Goal: Task Accomplishment & Management: Manage account settings

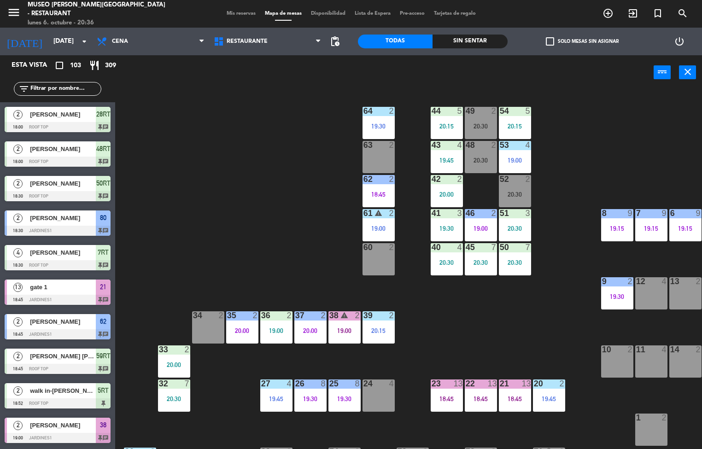
click at [510, 263] on div "20:30" at bounding box center [515, 262] width 32 height 6
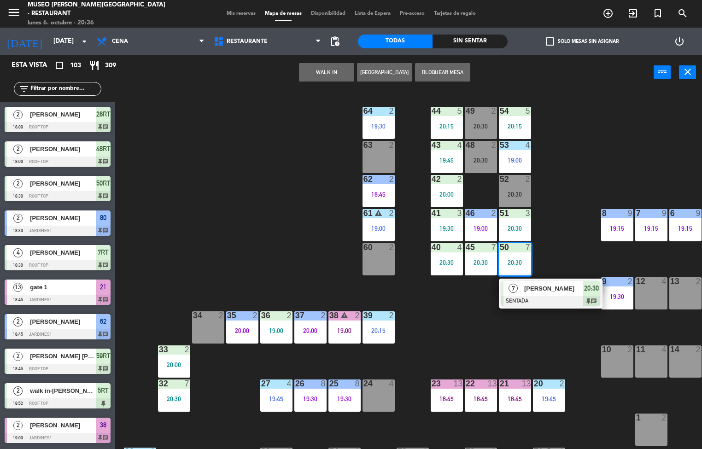
click at [557, 293] on span "[PERSON_NAME]" at bounding box center [553, 289] width 59 height 10
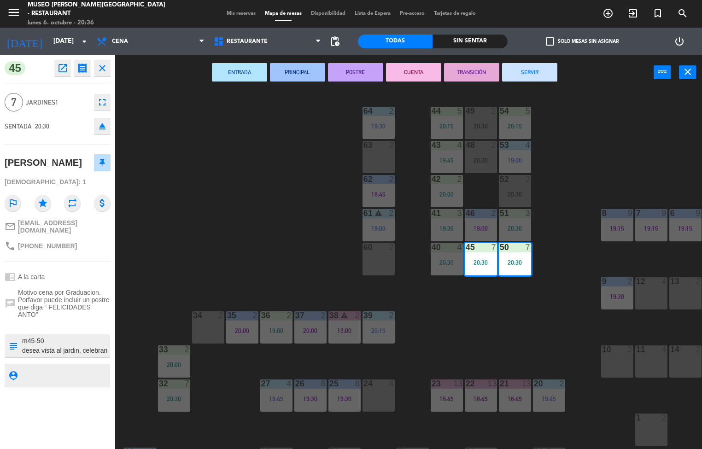
click at [501, 321] on div "44 5 20:15 49 2 20:30 54 5 20:15 64 2 19:30 48 2 20:30 53 4 19:00 63 2 43 4 19:…" at bounding box center [412, 269] width 580 height 359
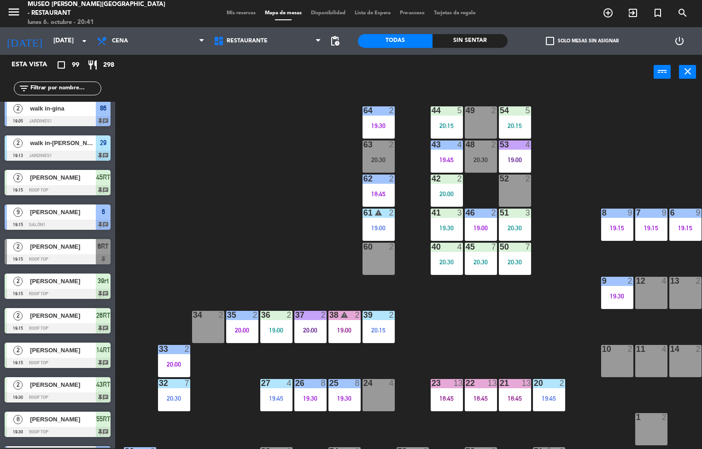
scroll to position [0, 75]
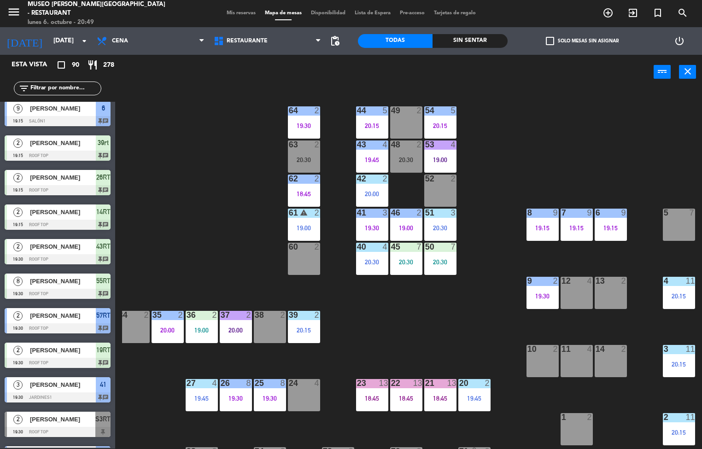
click at [440, 326] on div "44 5 20:15 49 2 54 5 20:15 64 2 19:30 48 2 20:30 53 4 19:00 63 2 20:30 43 4 19:…" at bounding box center [412, 269] width 580 height 359
click at [646, 173] on div "44 5 20:15 49 2 54 5 20:15 64 2 19:30 48 2 20:30 53 4 19:00 63 2 20:30 43 4 19:…" at bounding box center [412, 269] width 580 height 359
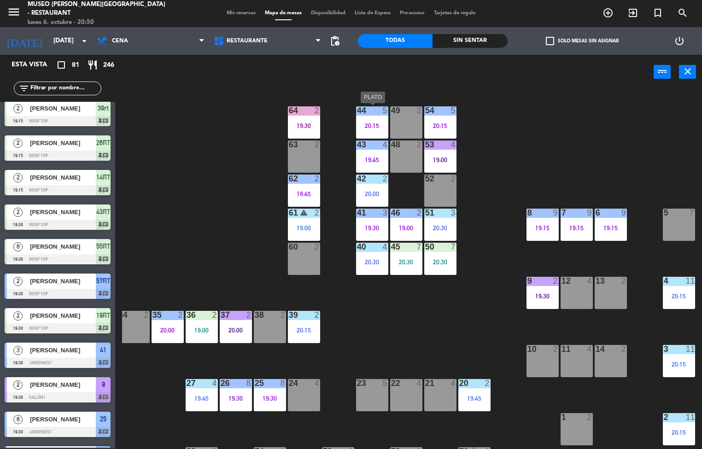
click at [444, 336] on div "44 5 20:15 49 2 54 5 20:15 64 2 19:30 48 2 53 4 19:00 63 2 43 4 19:45 62 2 18:4…" at bounding box center [412, 269] width 580 height 359
click at [451, 338] on div "44 5 20:15 49 2 54 5 20:15 64 2 19:30 48 2 53 4 19:00 63 2 43 4 19:45 62 2 18:4…" at bounding box center [412, 269] width 580 height 359
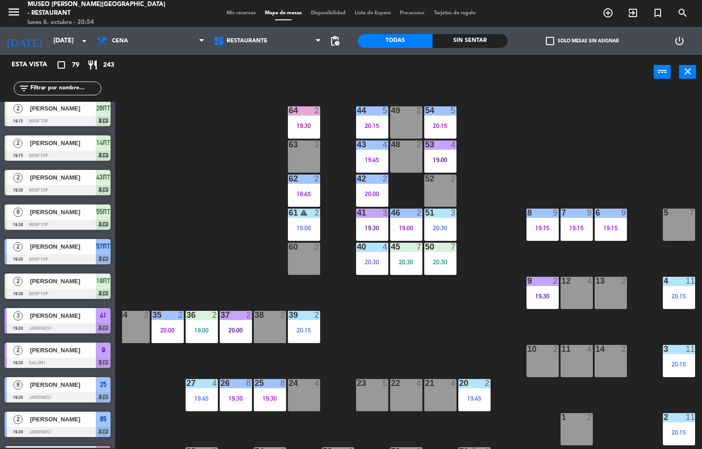
click at [459, 319] on div "44 5 20:15 49 2 54 5 20:15 64 2 19:30 48 2 53 4 19:00 63 2 43 4 19:45 62 2 18:4…" at bounding box center [412, 269] width 580 height 359
click at [375, 228] on div "19:30" at bounding box center [372, 228] width 32 height 6
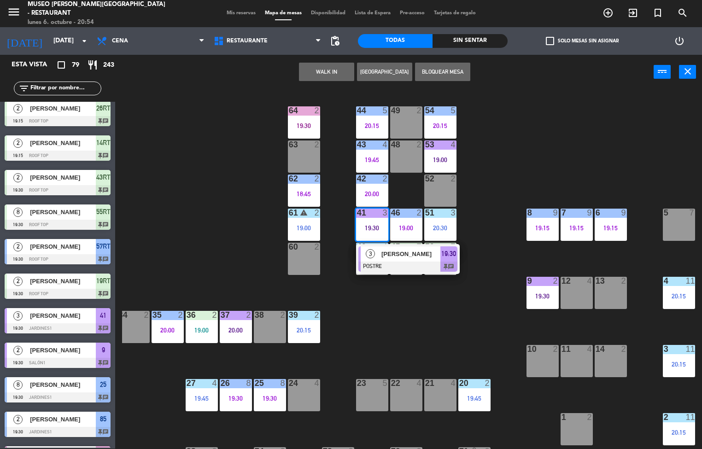
click at [412, 253] on span "[PERSON_NAME]" at bounding box center [410, 254] width 59 height 10
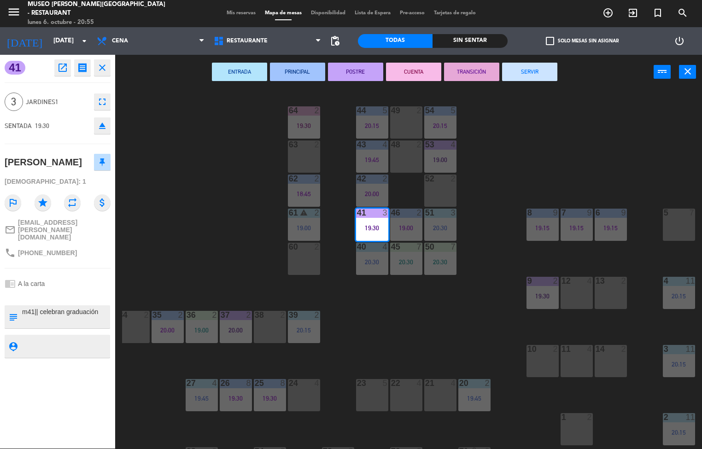
click at [201, 239] on div "44 5 20:15 49 2 54 5 20:15 64 2 19:30 48 2 53 4 19:00 63 2 43 4 19:45 62 2 18:4…" at bounding box center [412, 269] width 580 height 359
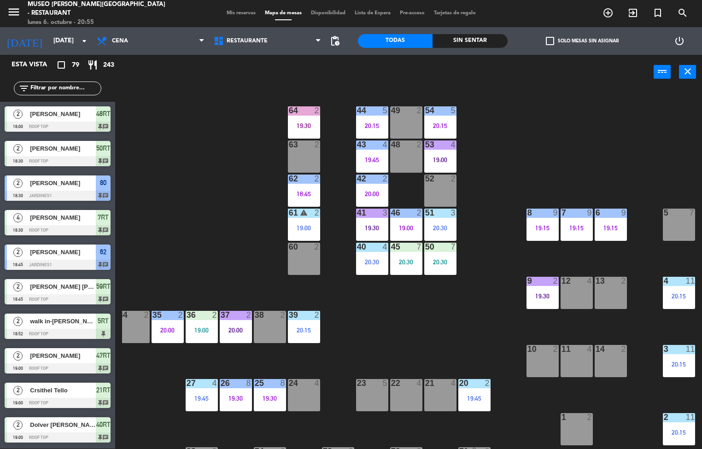
scroll to position [0, 0]
click at [448, 336] on div "44 5 20:15 49 2 54 5 20:15 64 2 19:30 48 2 53 4 19:00 63 2 43 4 19:45 62 2 18:4…" at bounding box center [412, 269] width 580 height 359
click at [373, 325] on div "44 5 20:15 49 2 54 5 20:15 64 2 19:30 48 2 53 4 19:00 63 2 43 4 19:45 62 2 18:4…" at bounding box center [412, 269] width 580 height 359
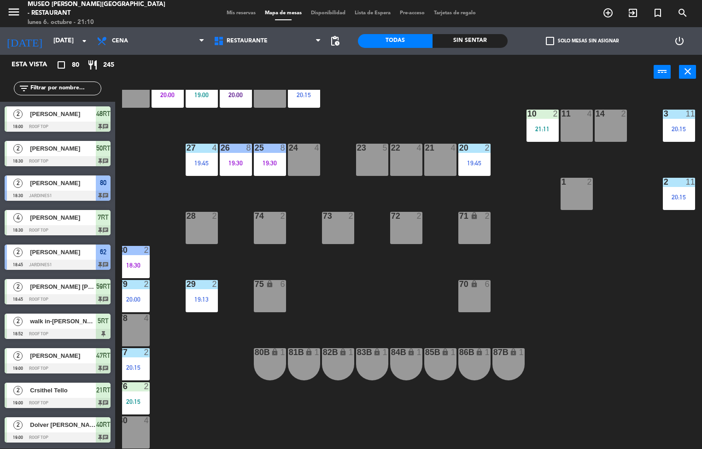
scroll to position [235, 0]
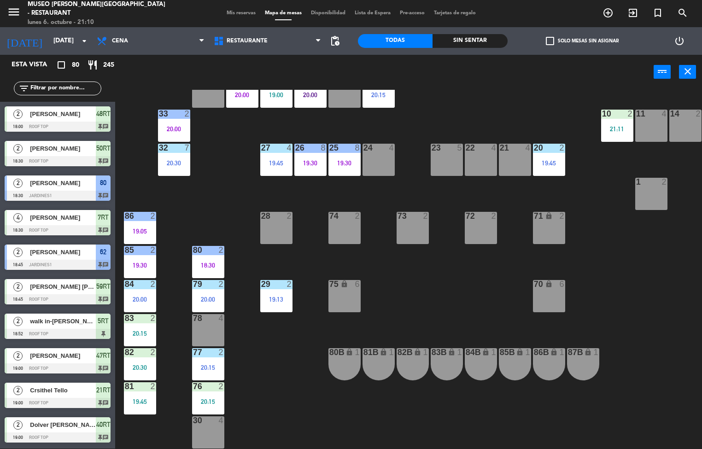
click at [200, 396] on div "76 2 20:15" at bounding box center [208, 398] width 32 height 32
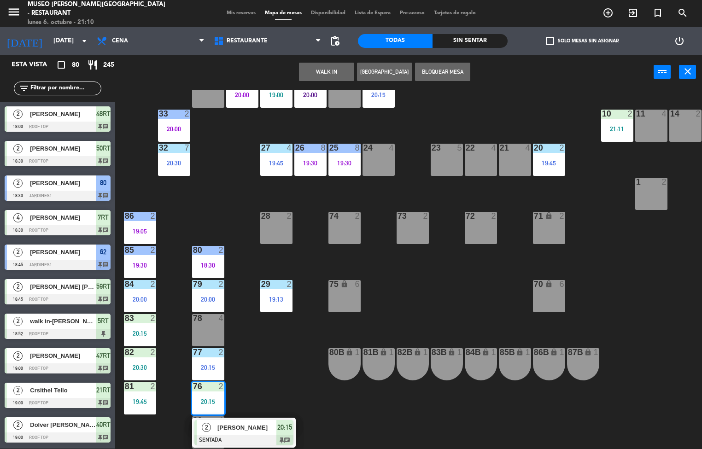
click at [234, 429] on span "[PERSON_NAME]" at bounding box center [246, 428] width 59 height 10
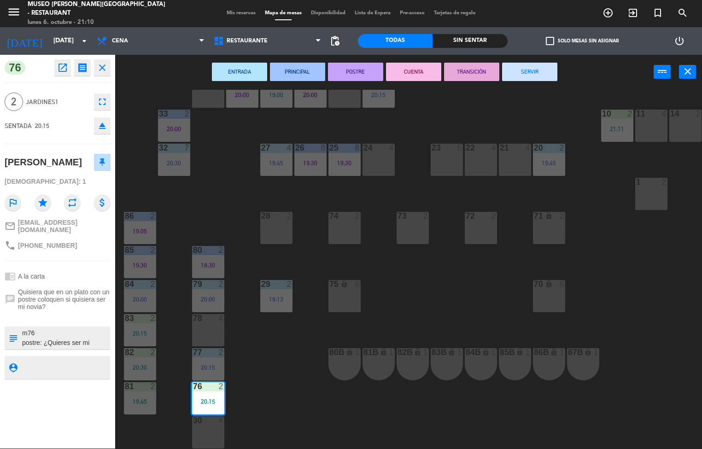
click at [62, 70] on icon "open_in_new" at bounding box center [62, 67] width 11 height 11
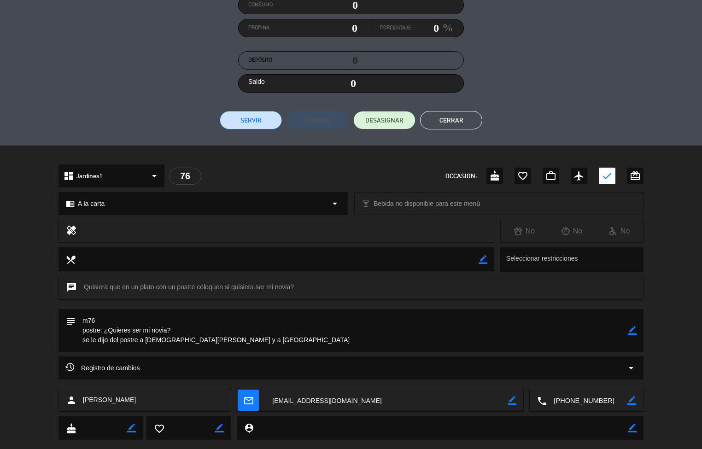
scroll to position [0, 0]
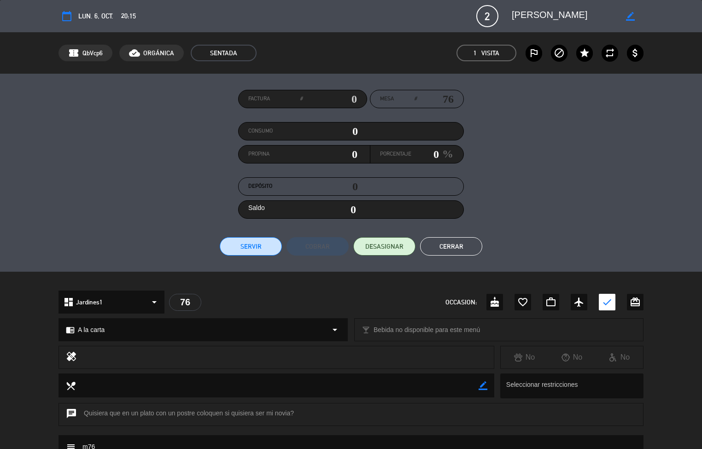
click at [454, 245] on button "Cerrar" at bounding box center [451, 246] width 62 height 18
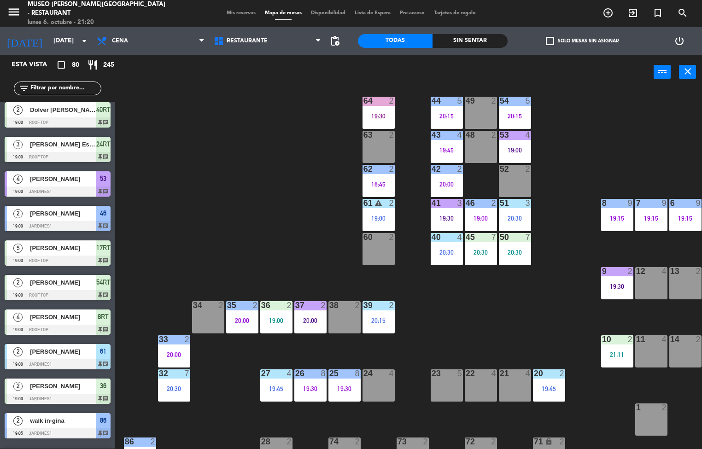
scroll to position [10, 0]
click at [446, 252] on div "20:30" at bounding box center [447, 252] width 32 height 6
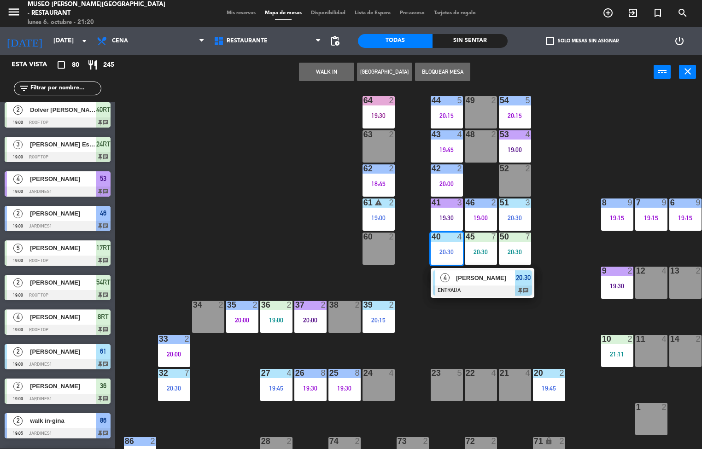
click at [484, 340] on div "44 5 20:15 49 2 54 5 20:15 64 2 19:30 48 2 53 4 19:00 63 2 43 4 19:45 62 2 18:4…" at bounding box center [412, 269] width 580 height 359
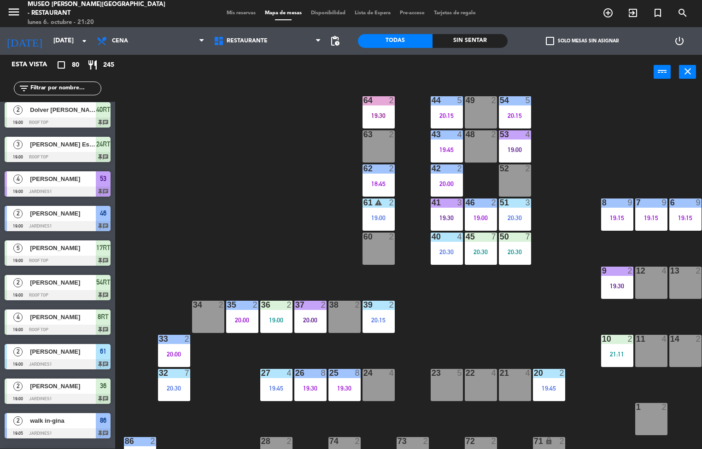
click at [438, 252] on div "20:30" at bounding box center [447, 252] width 32 height 6
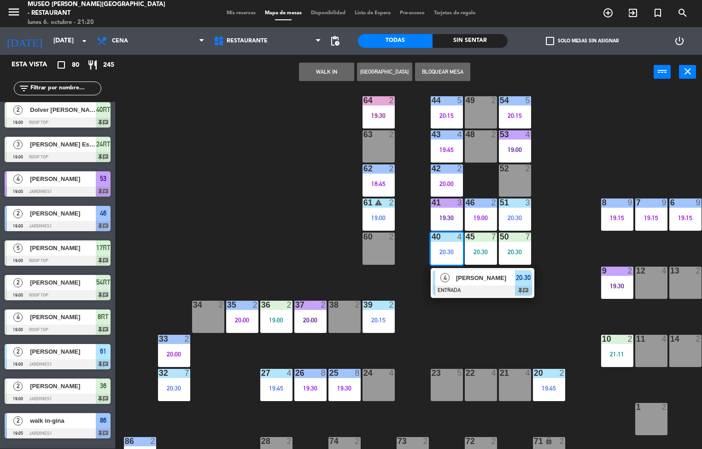
click at [472, 286] on div at bounding box center [482, 291] width 99 height 10
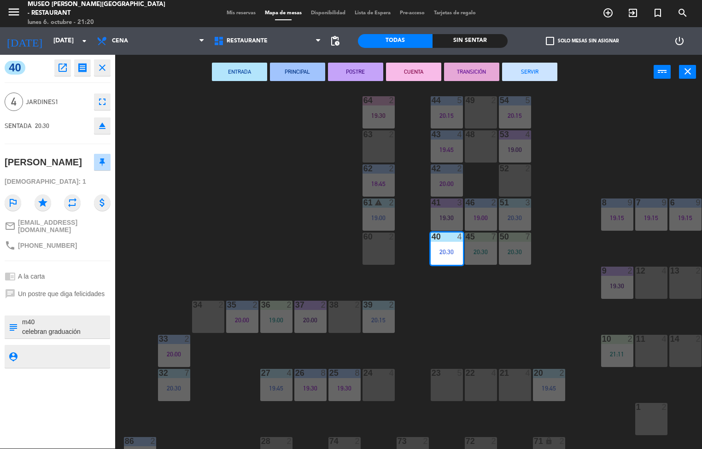
click at [456, 333] on div "44 5 20:15 49 2 54 5 20:15 64 2 19:30 48 2 53 4 19:00 63 2 43 4 19:45 62 2 18:4…" at bounding box center [412, 269] width 580 height 359
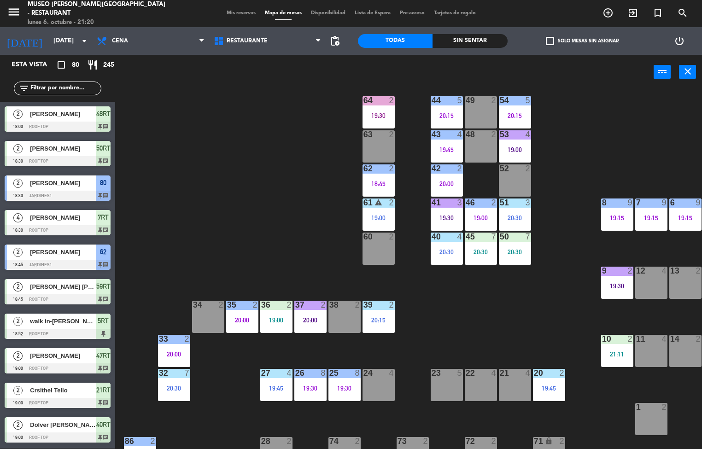
click at [440, 249] on div "20:30" at bounding box center [447, 252] width 32 height 6
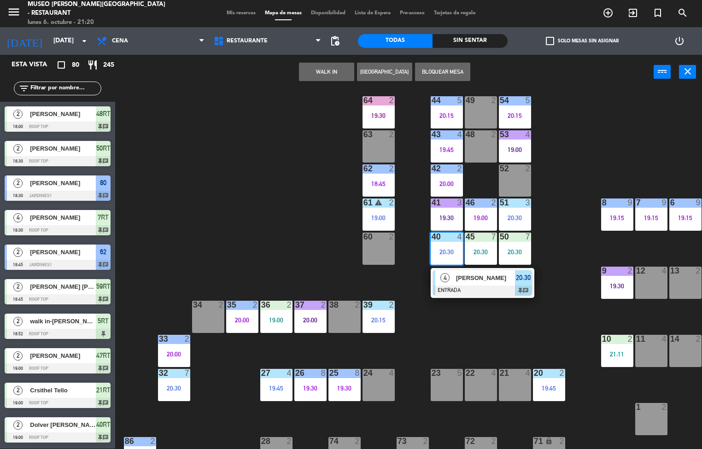
scroll to position [729, 0]
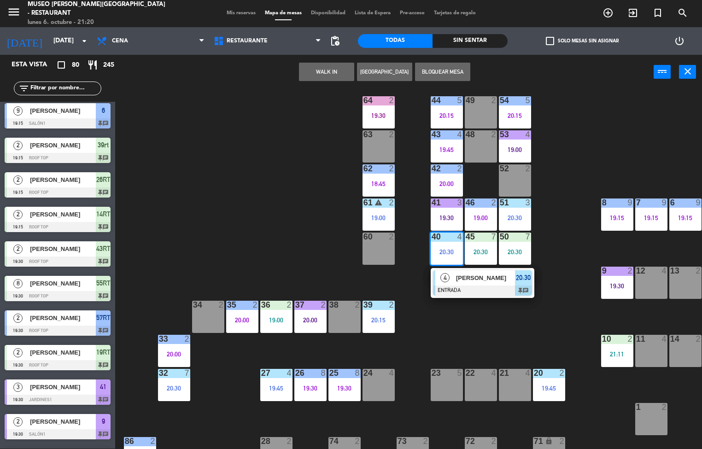
click at [458, 282] on div "[PERSON_NAME]" at bounding box center [485, 277] width 60 height 15
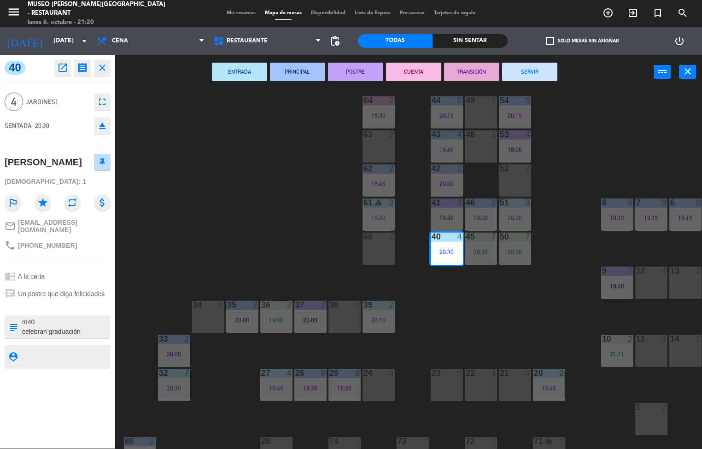
click at [225, 238] on div "44 5 20:15 49 2 54 5 20:15 64 2 19:30 48 2 53 4 19:00 63 2 43 4 19:45 62 2 18:4…" at bounding box center [412, 269] width 580 height 359
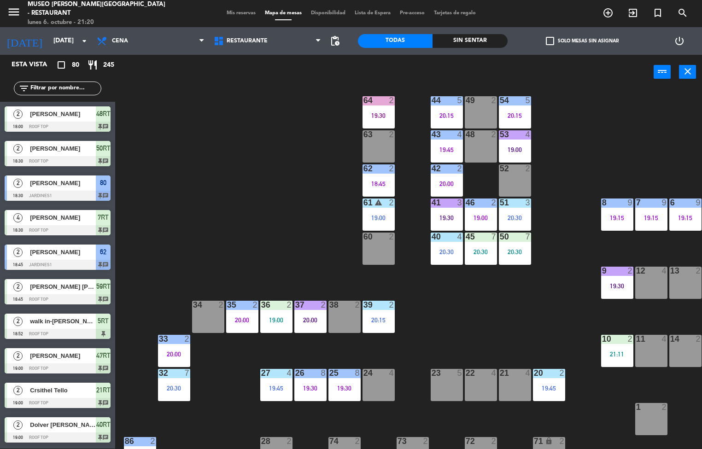
click at [514, 249] on div "menu [GEOGRAPHIC_DATA][PERSON_NAME] - Restaurant [DATE] 6. octubre - 21:20 Mis …" at bounding box center [351, 224] width 702 height 449
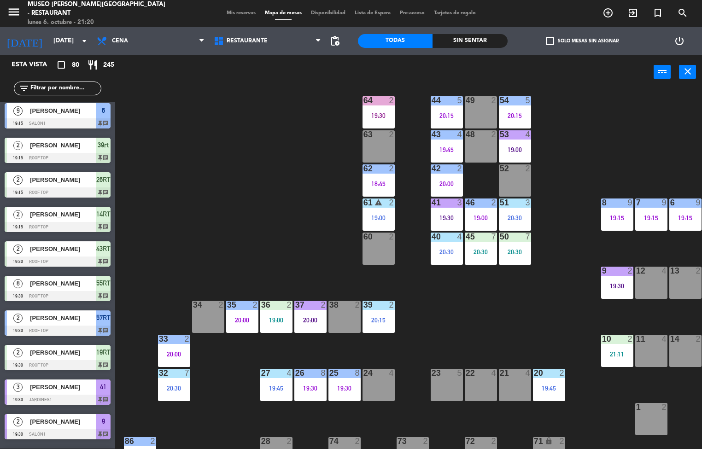
click at [513, 252] on div "20:30" at bounding box center [515, 252] width 32 height 6
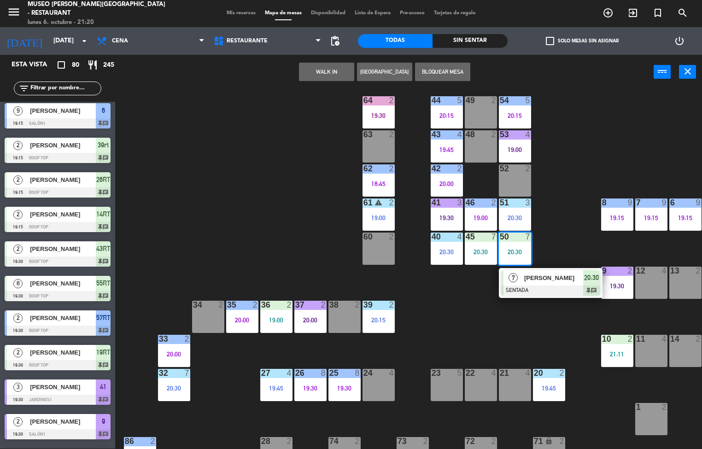
click at [519, 288] on div at bounding box center [550, 291] width 99 height 10
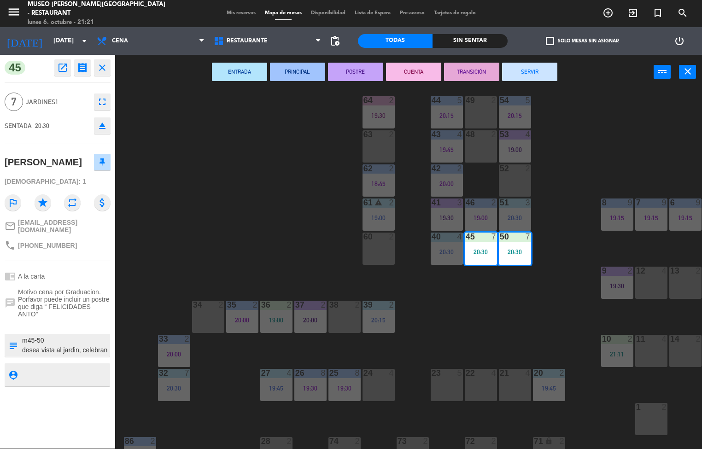
click at [235, 234] on div "44 5 20:15 49 2 54 5 20:15 64 2 19:30 48 2 53 4 19:00 63 2 43 4 19:45 62 2 18:4…" at bounding box center [412, 269] width 580 height 359
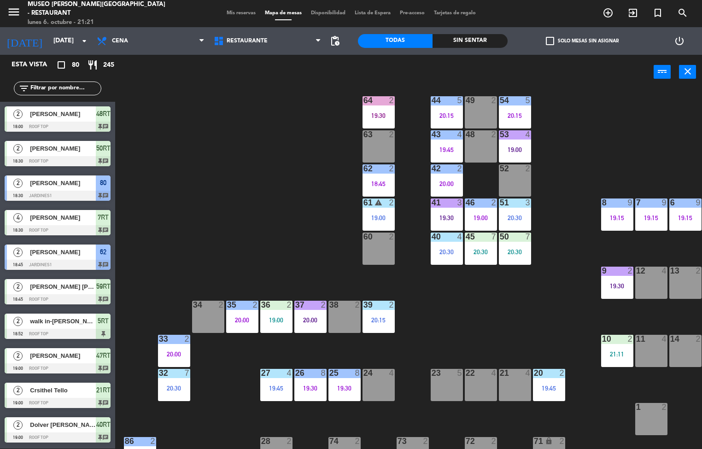
scroll to position [694, 0]
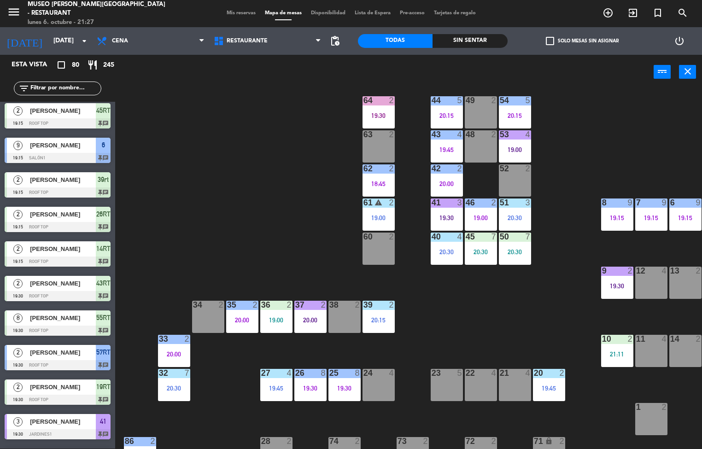
click at [470, 340] on div "44 5 20:15 49 2 54 5 20:15 64 2 19:30 48 2 53 4 19:00 63 2 43 4 19:45 62 2 18:4…" at bounding box center [412, 269] width 580 height 359
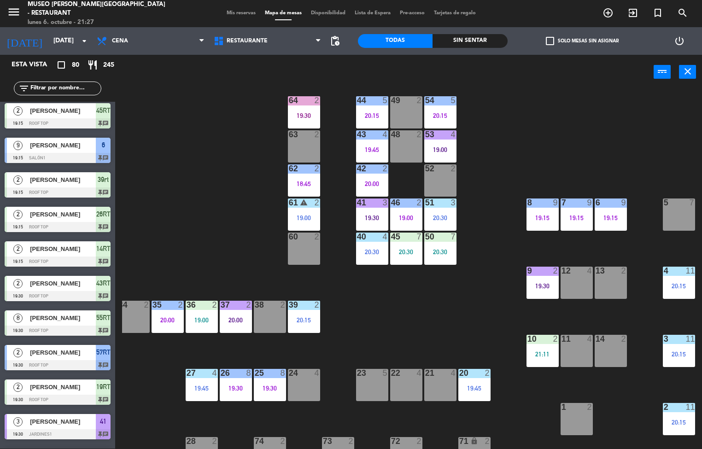
click at [679, 271] on div at bounding box center [678, 271] width 15 height 8
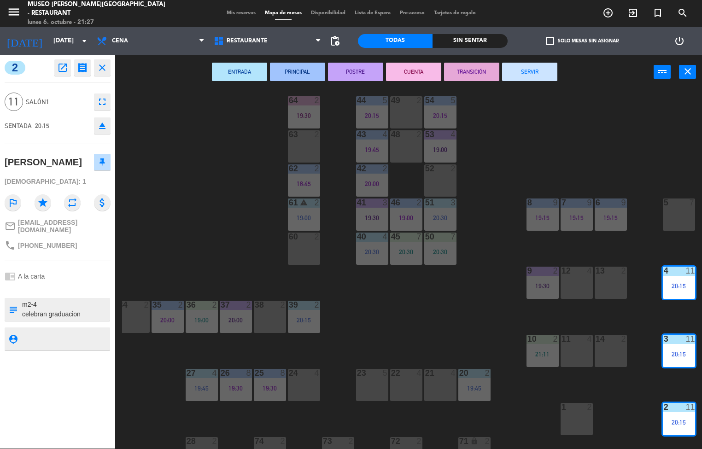
click at [60, 66] on icon "open_in_new" at bounding box center [62, 67] width 11 height 11
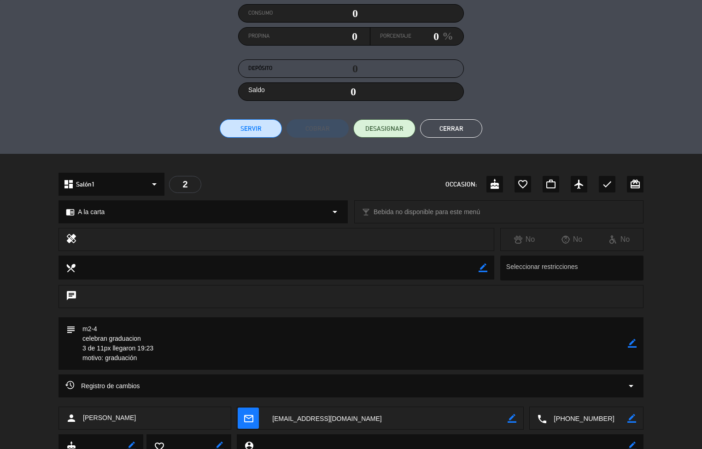
scroll to position [155, 0]
